Goal: Information Seeking & Learning: Learn about a topic

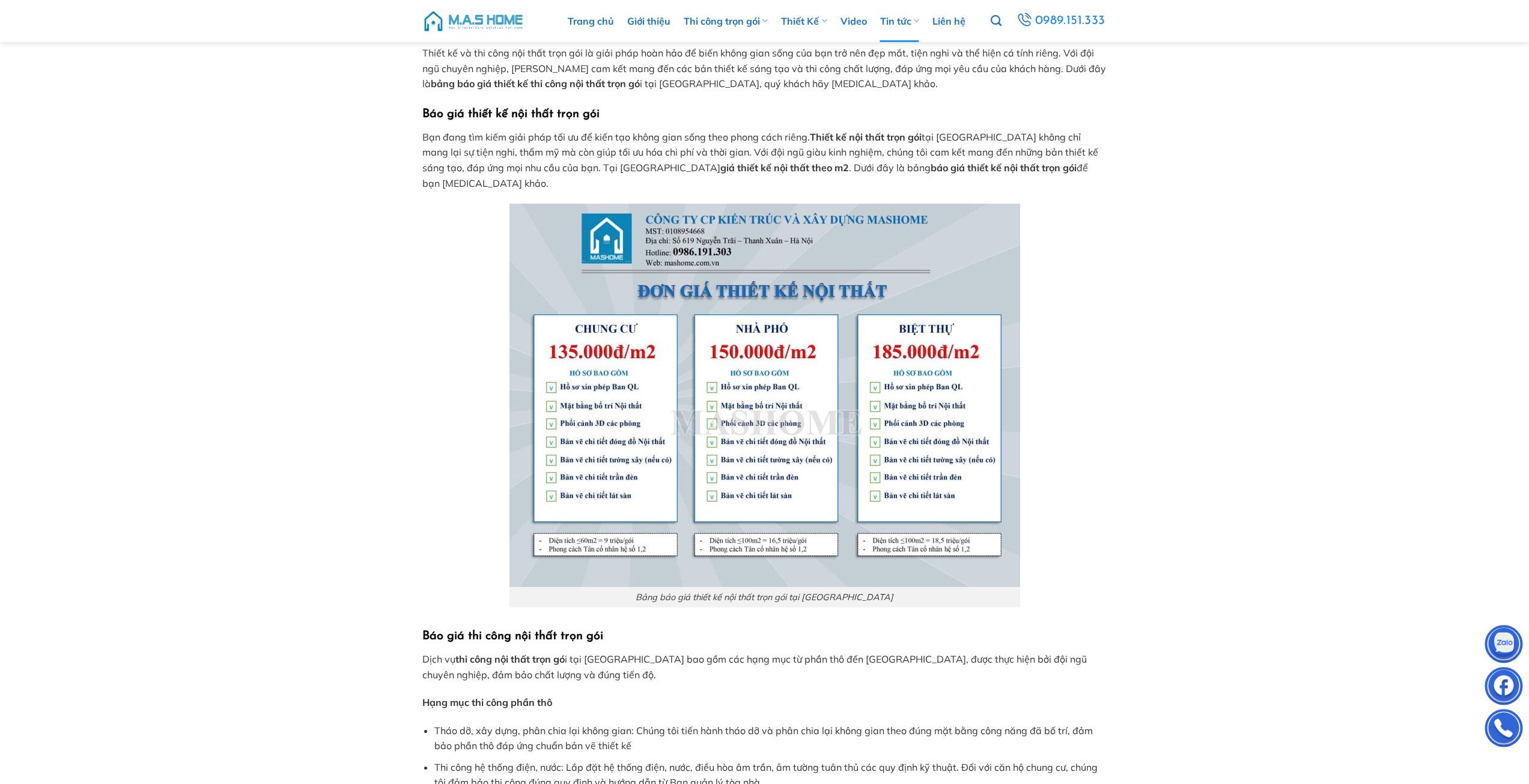
click at [747, 652] on p "Dịch vụ thi công nội thất trọn gó i tại [GEOGRAPHIC_DATA] bao gồm các hạng mục …" at bounding box center [764, 667] width 685 height 31
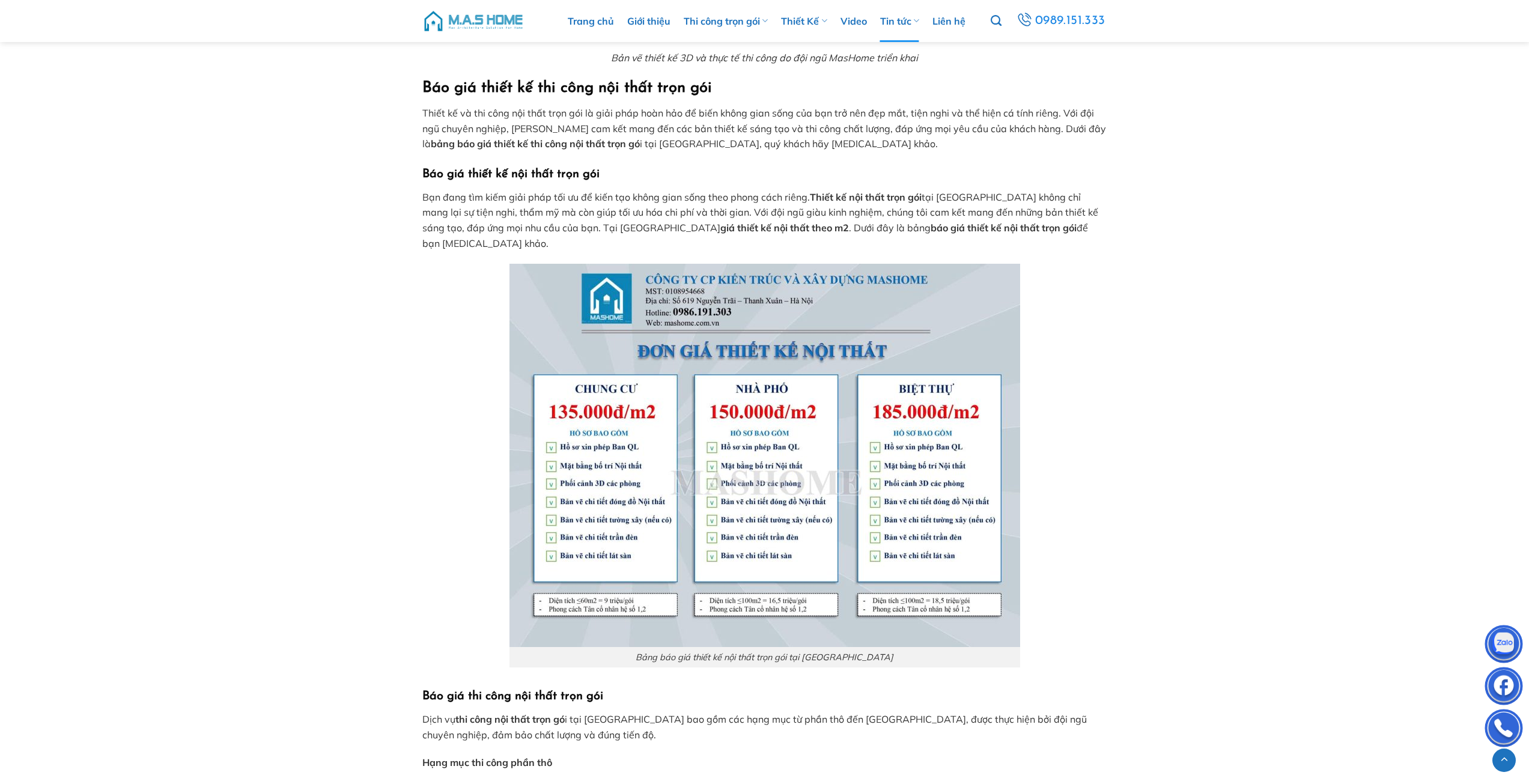
scroll to position [841, 0]
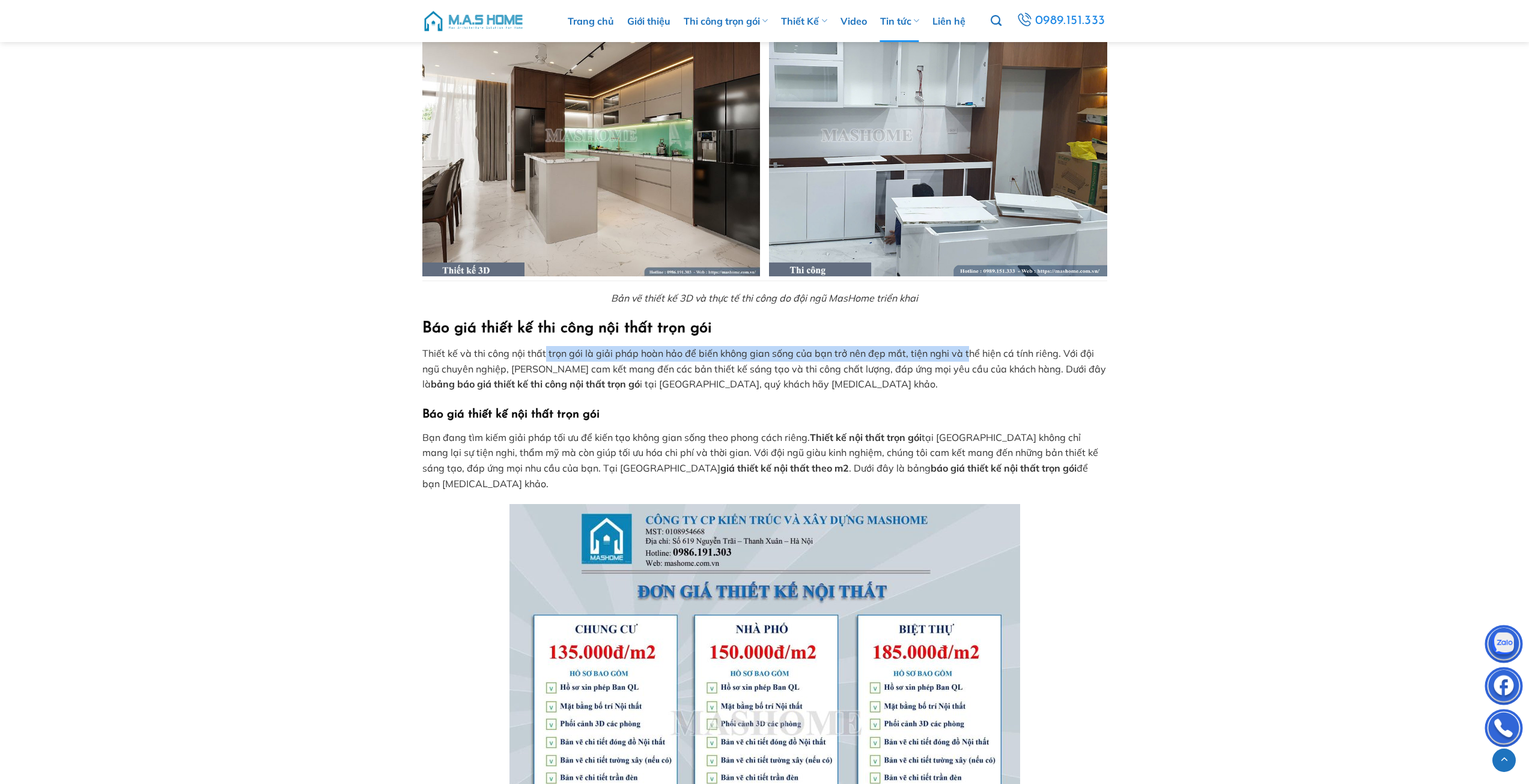
drag, startPoint x: 545, startPoint y: 352, endPoint x: 961, endPoint y: 360, distance: 416.1
click at [962, 360] on p "Thiết kế và thi công nội thất trọn gói là giải pháp hoàn hảo để biến không gian…" at bounding box center [764, 369] width 685 height 46
drag, startPoint x: 580, startPoint y: 387, endPoint x: 519, endPoint y: 387, distance: 61.0
click at [579, 387] on strong "bảng báo giá thiết kế thi công nội thất trọn gó" at bounding box center [535, 384] width 209 height 12
drag, startPoint x: 458, startPoint y: 368, endPoint x: 1041, endPoint y: 371, distance: 583.0
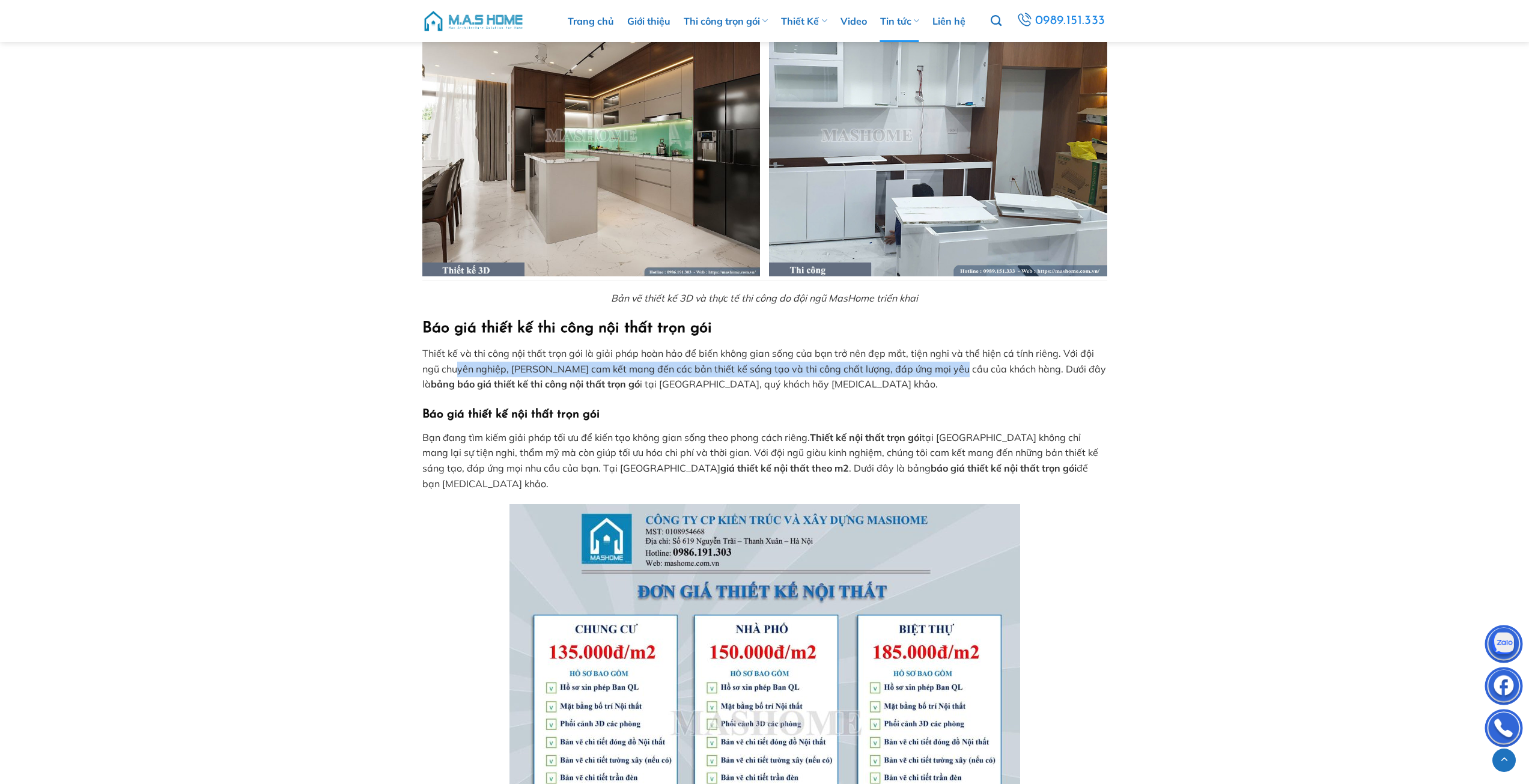
click at [973, 371] on p "Thiết kế và thi công nội thất trọn gói là giải pháp hoàn hảo để biến không gian…" at bounding box center [764, 369] width 685 height 46
click at [1032, 371] on p "Thiết kế và thi công nội thất trọn gói là giải pháp hoàn hảo để biến không gian…" at bounding box center [764, 369] width 685 height 46
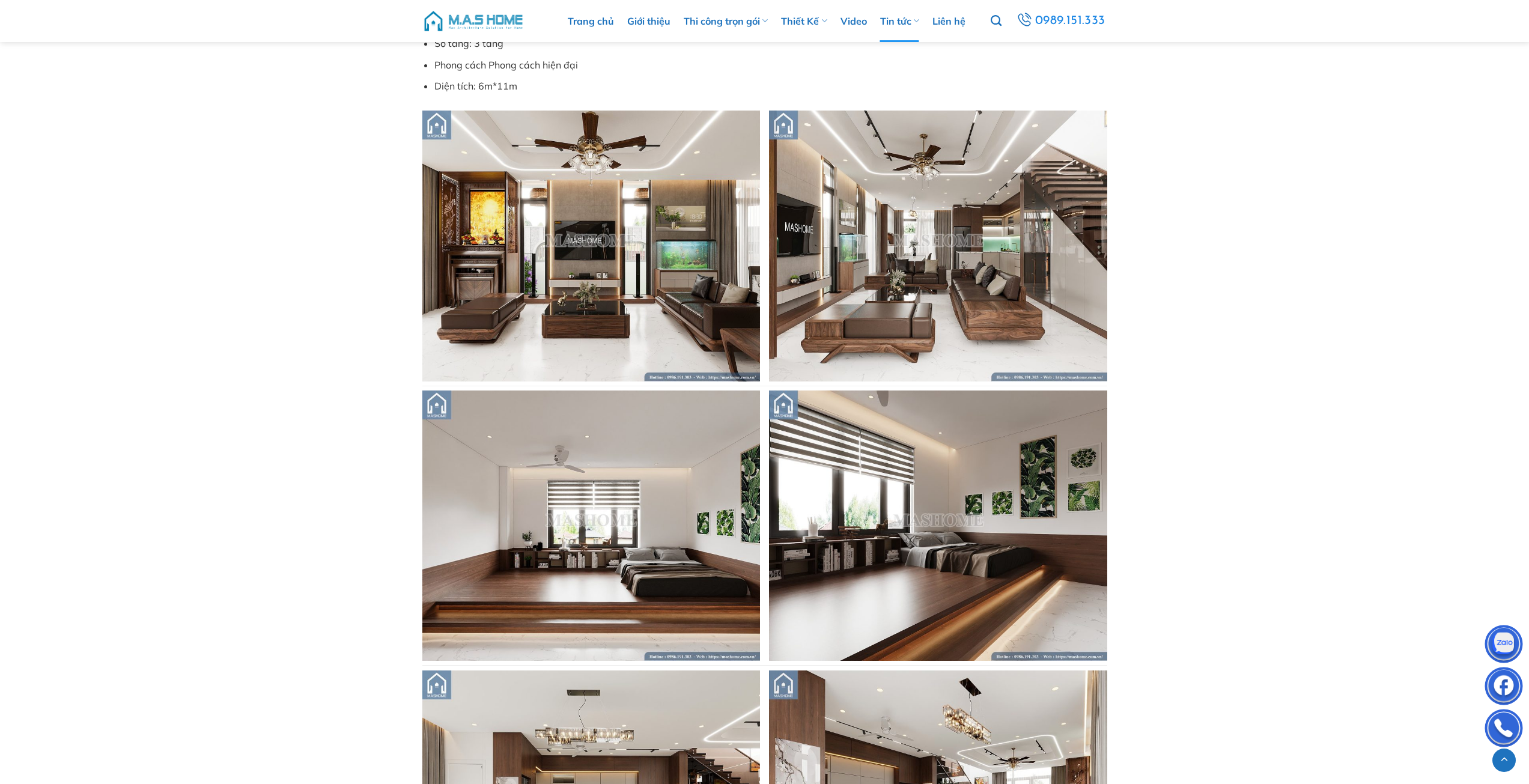
scroll to position [4686, 0]
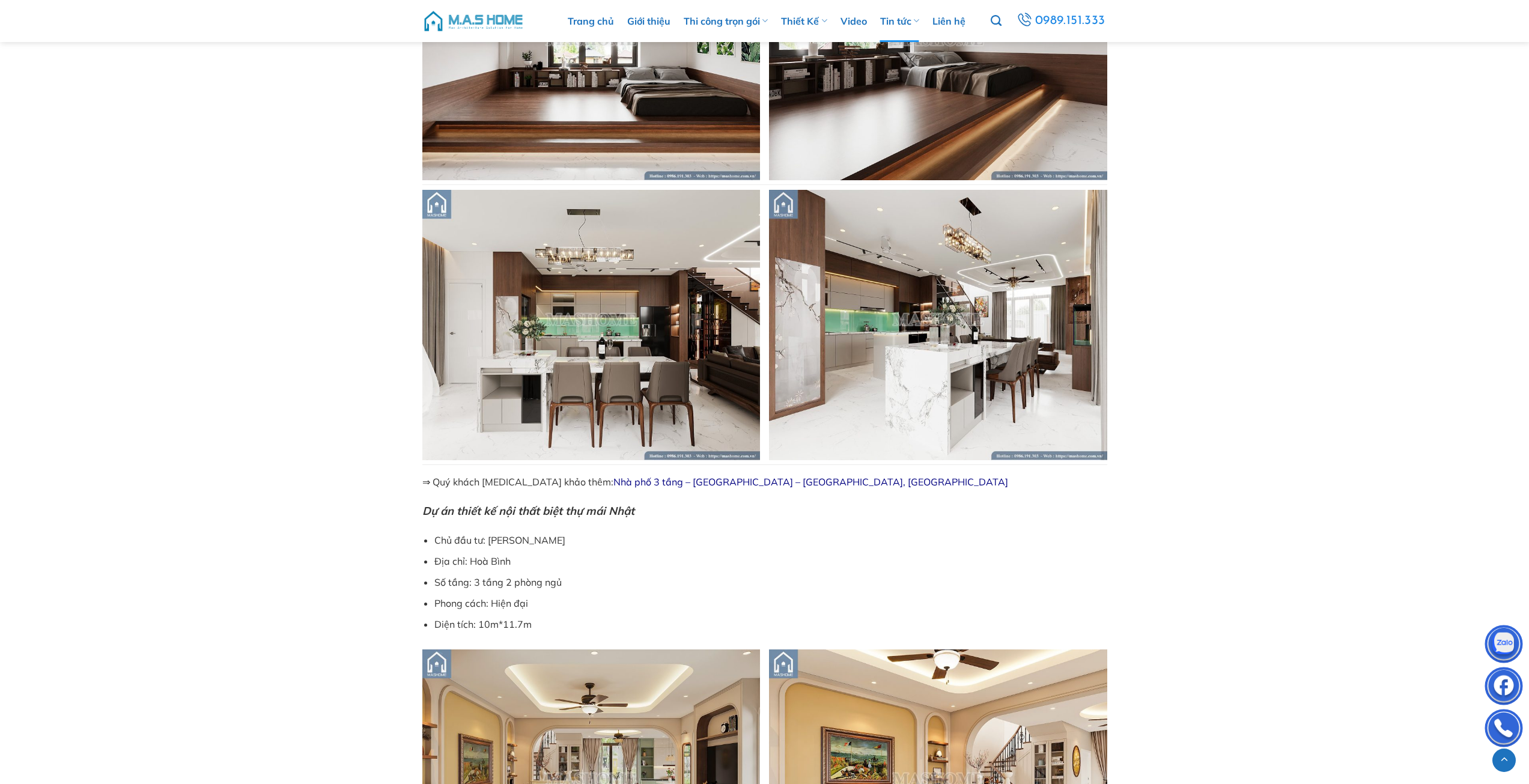
click at [978, 312] on img at bounding box center [938, 325] width 338 height 270
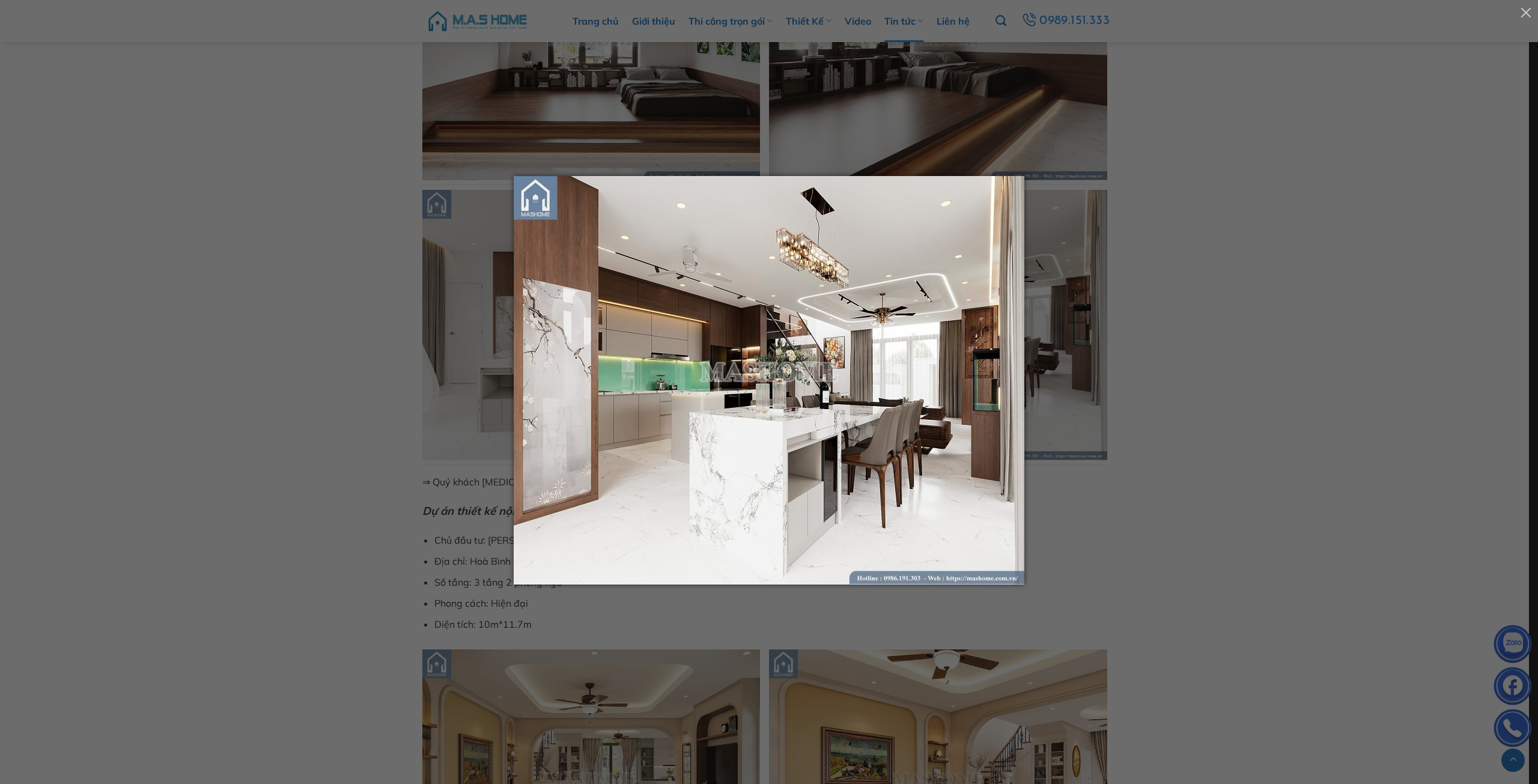
click at [1160, 386] on div at bounding box center [769, 392] width 1538 height 784
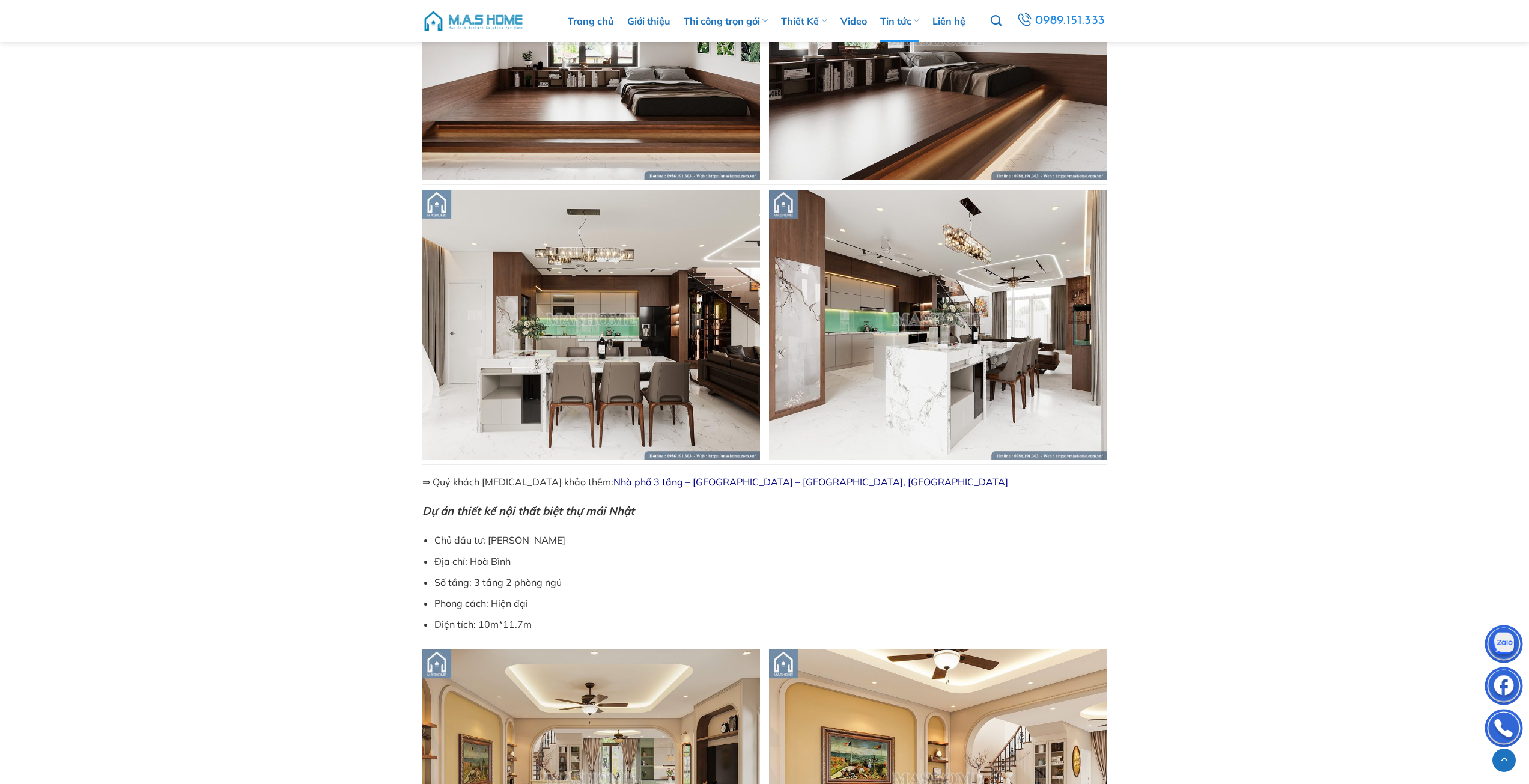
click at [633, 291] on img at bounding box center [591, 325] width 338 height 270
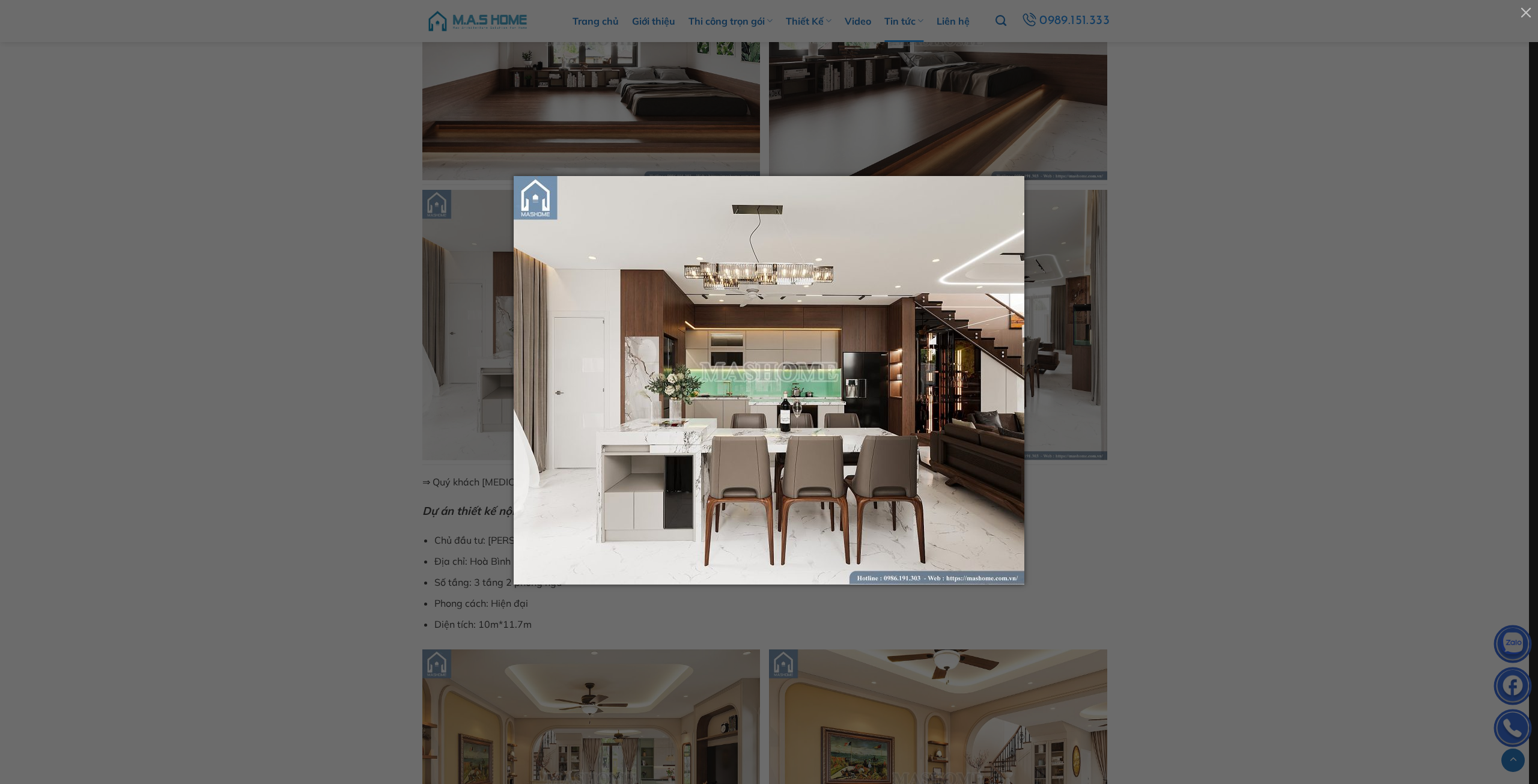
click at [1321, 361] on div at bounding box center [769, 392] width 1538 height 784
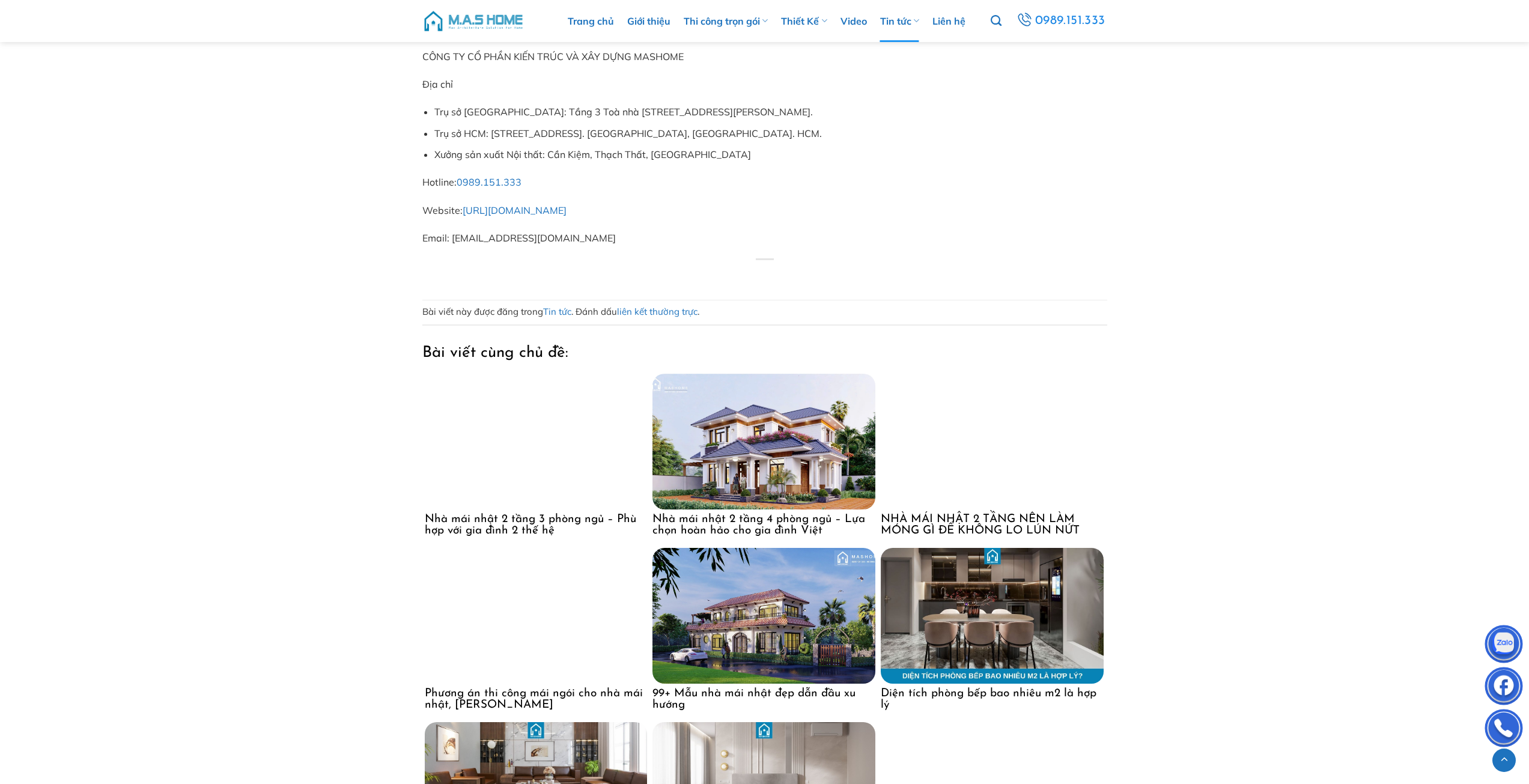
scroll to position [6488, 0]
